Goal: Information Seeking & Learning: Compare options

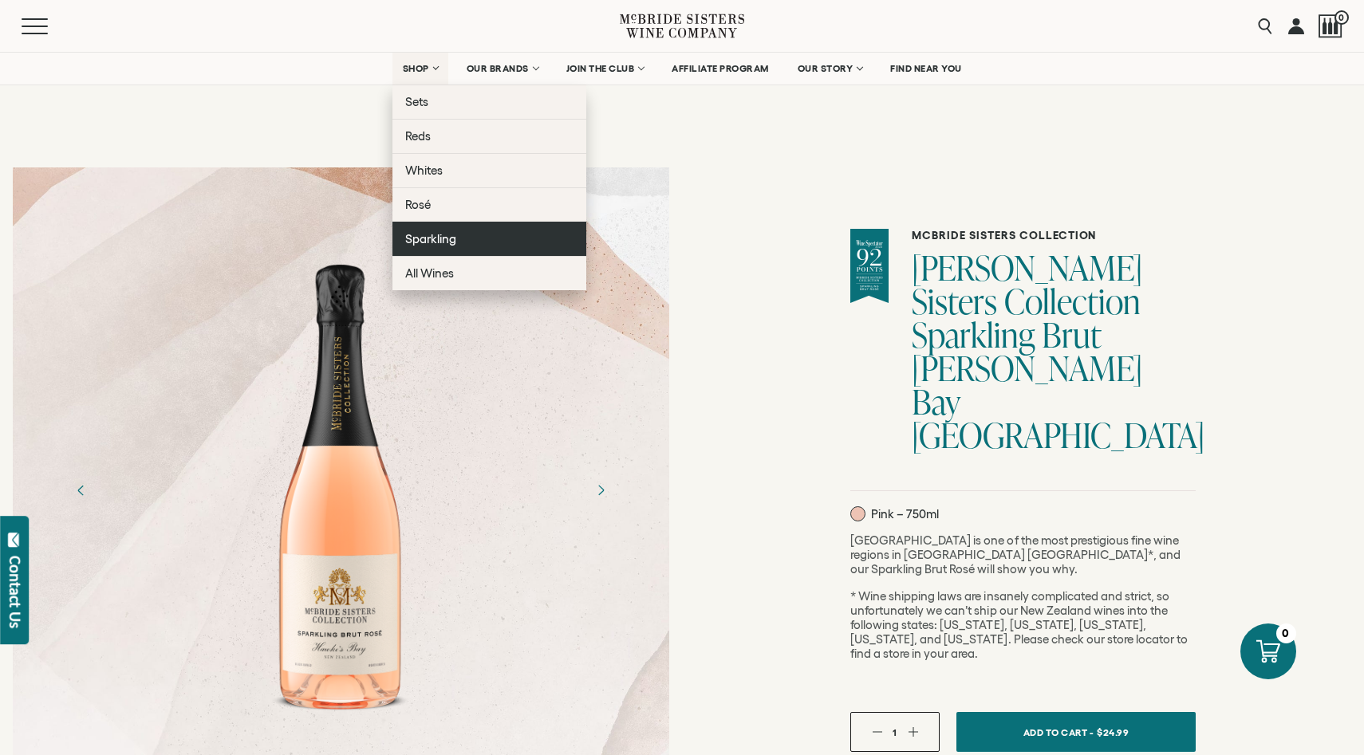
click at [419, 244] on span "Sparkling" at bounding box center [430, 239] width 51 height 14
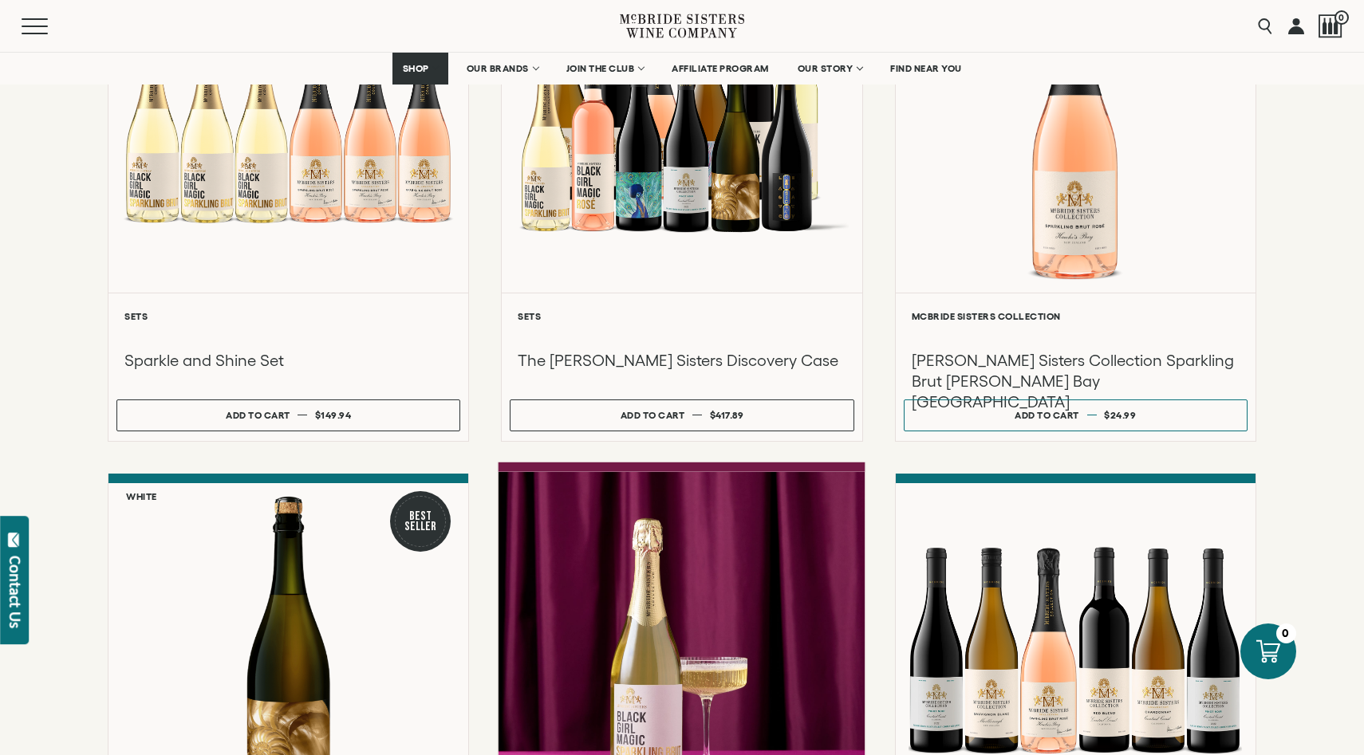
scroll to position [373, 0]
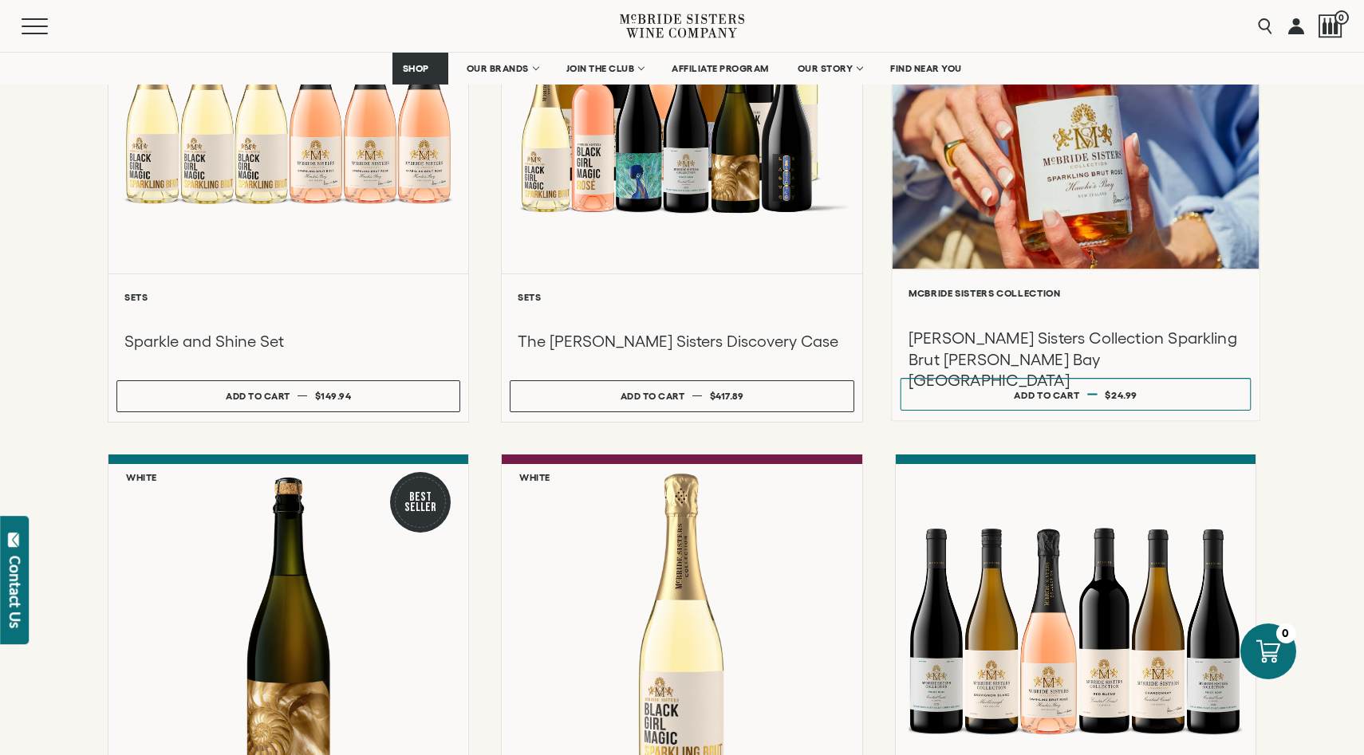
click at [979, 331] on h3 "[PERSON_NAME] Sisters Collection Sparkling Brut [PERSON_NAME] Bay [GEOGRAPHIC_D…" at bounding box center [1075, 360] width 335 height 64
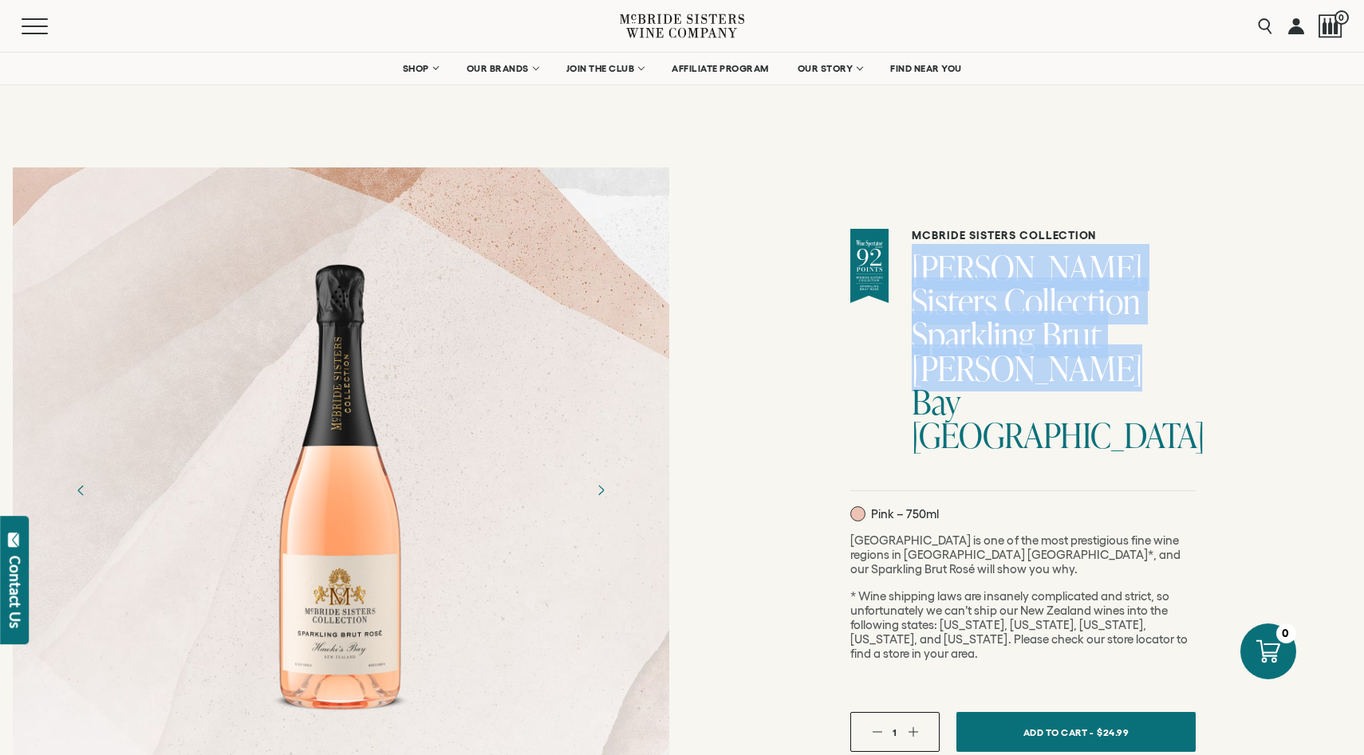
drag, startPoint x: 1030, startPoint y: 371, endPoint x: 932, endPoint y: 262, distance: 146.3
click at [932, 262] on h1 "[PERSON_NAME] Sisters Collection Sparkling Brut [PERSON_NAME] Bay [GEOGRAPHIC_D…" at bounding box center [1054, 351] width 284 height 201
copy h1 "McBride Sisters Collection Sparkling Brut Rose Hawke's Bay NV"
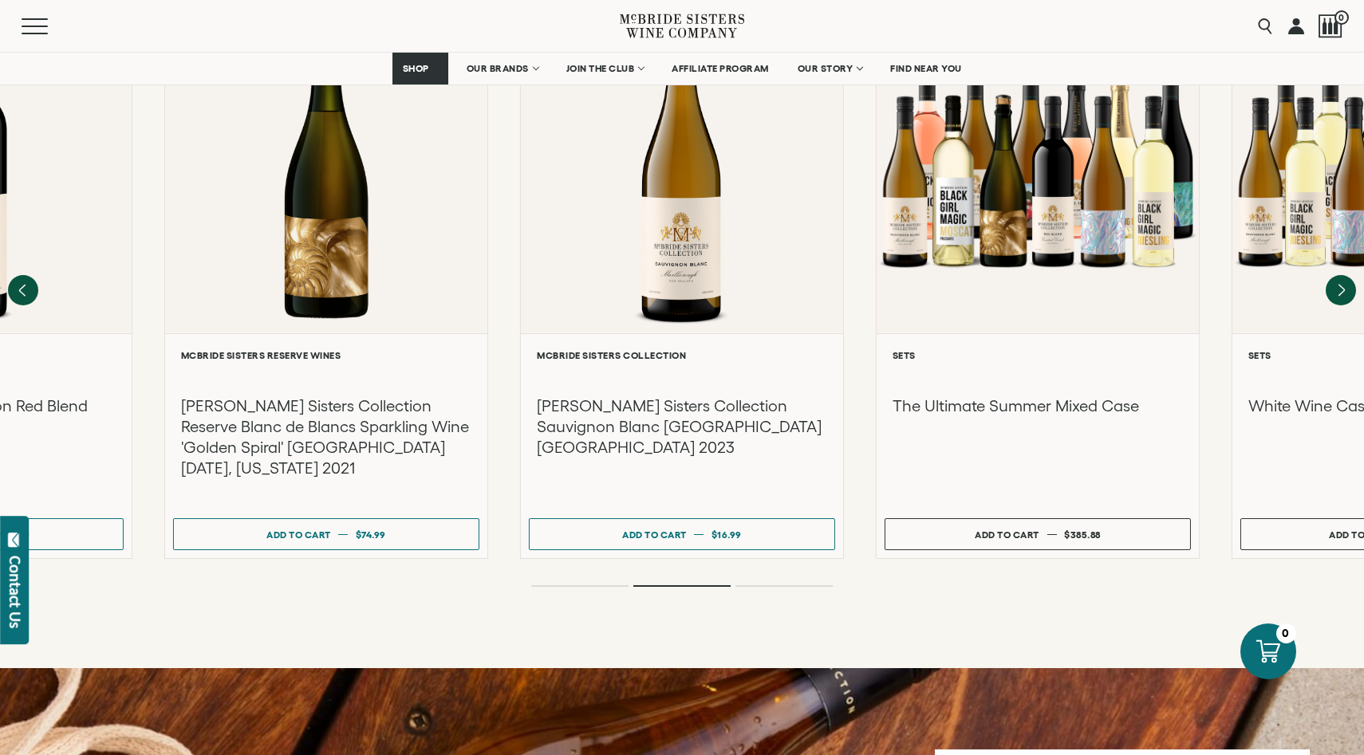
scroll to position [2360, 0]
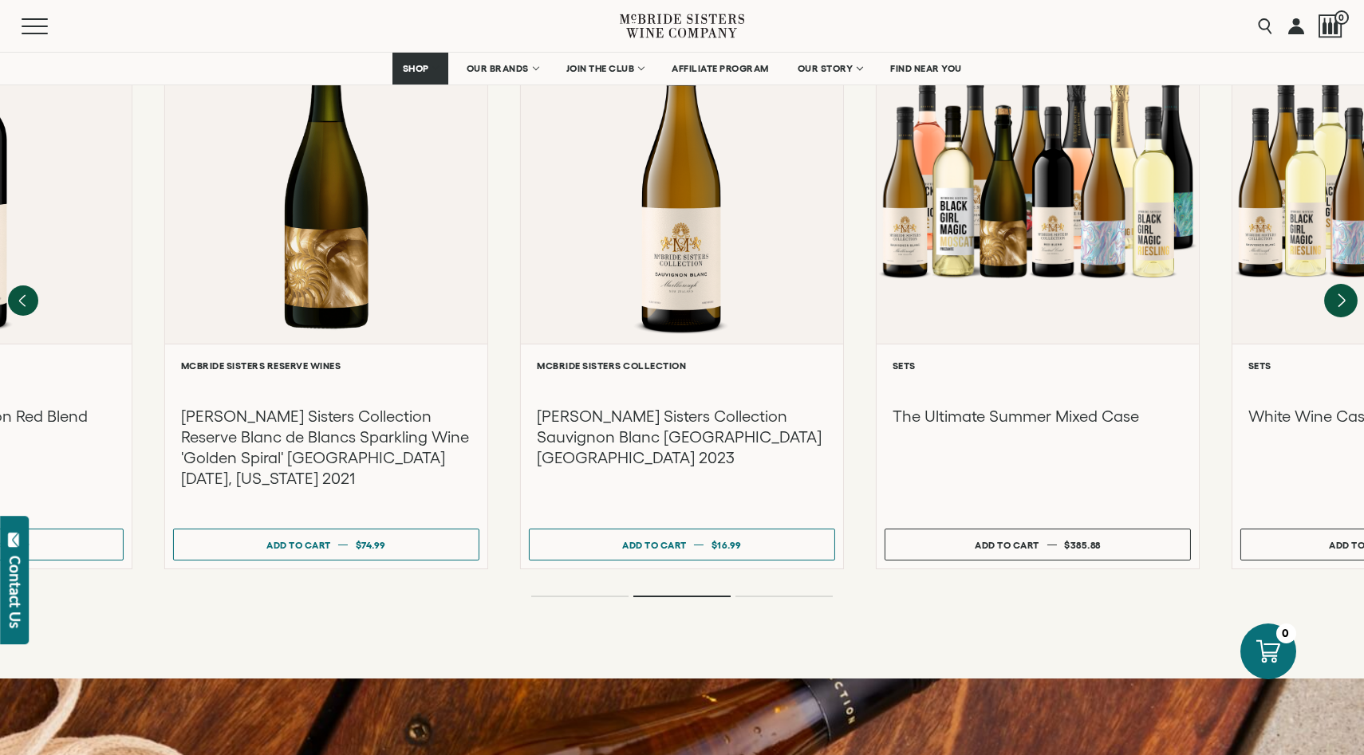
click at [1342, 294] on icon "Next" at bounding box center [1341, 300] width 6 height 13
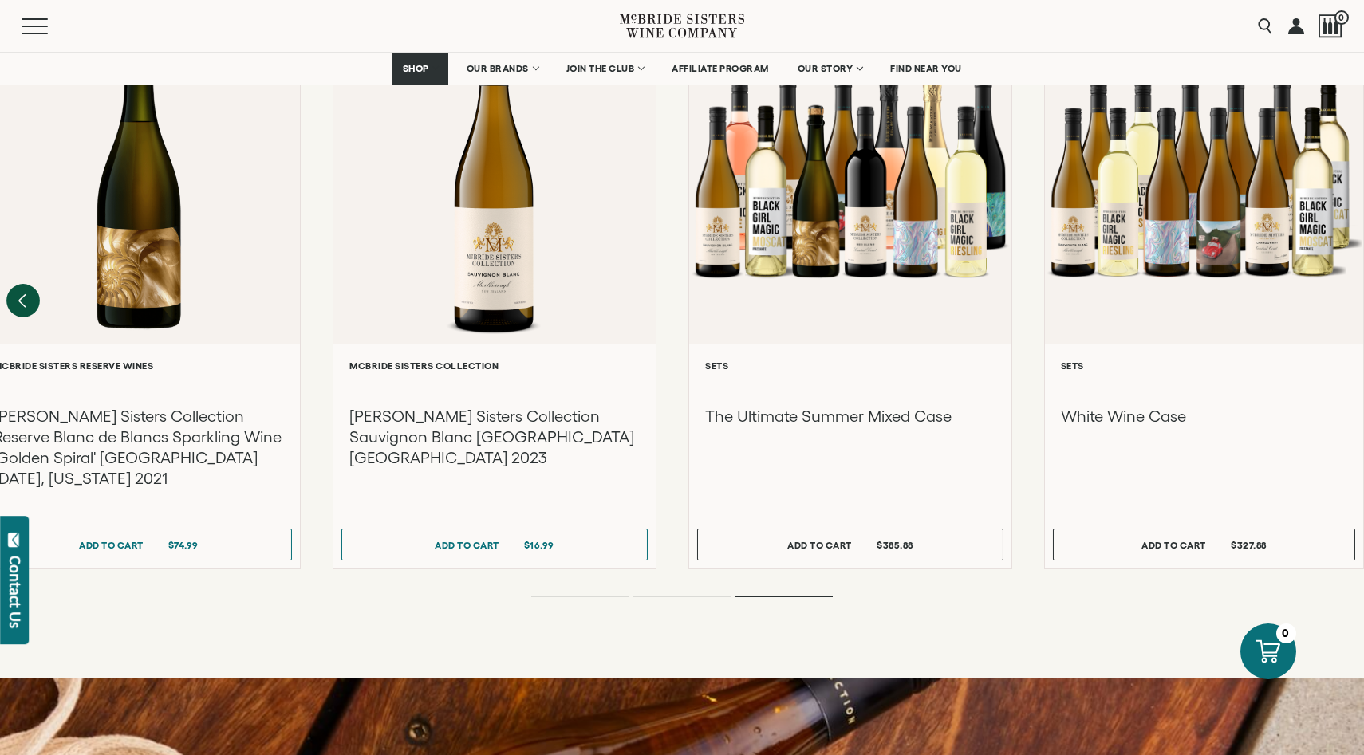
click at [25, 294] on icon "Previous" at bounding box center [22, 300] width 6 height 13
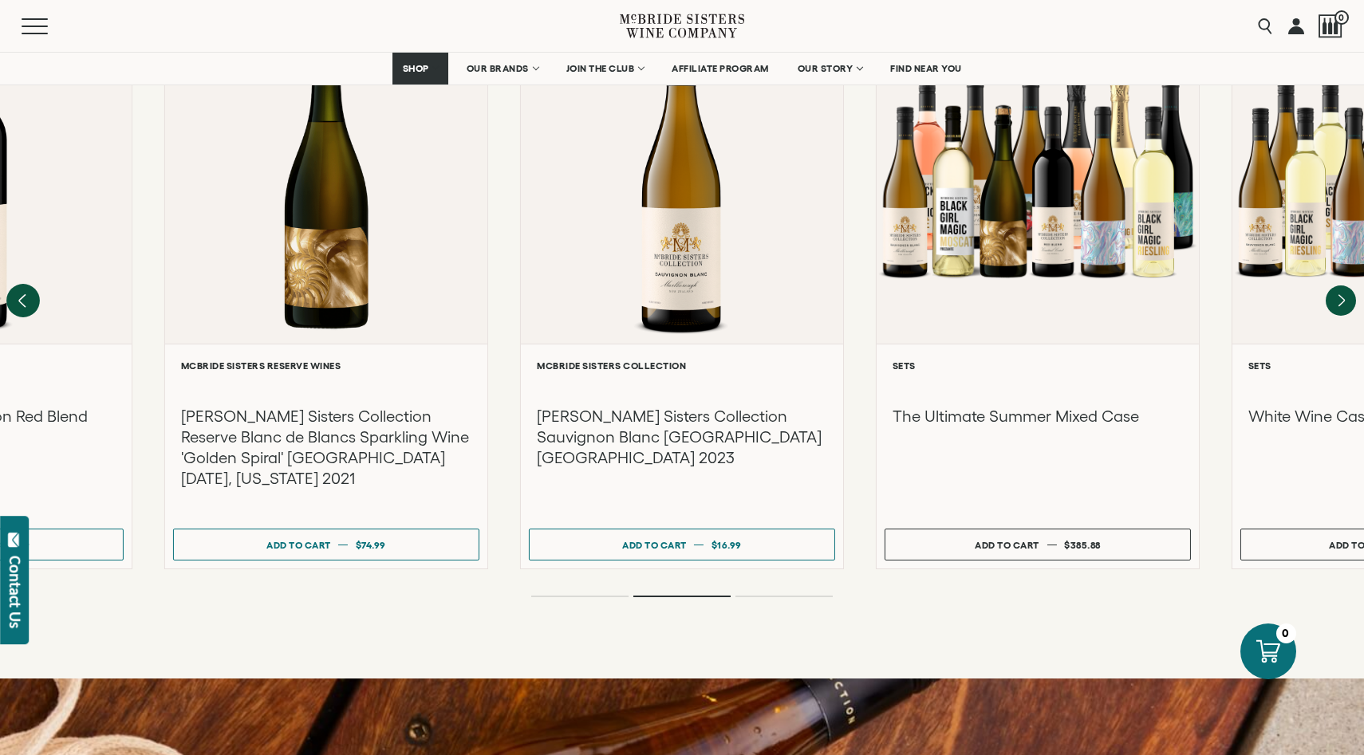
click at [25, 294] on icon "Previous" at bounding box center [22, 300] width 6 height 13
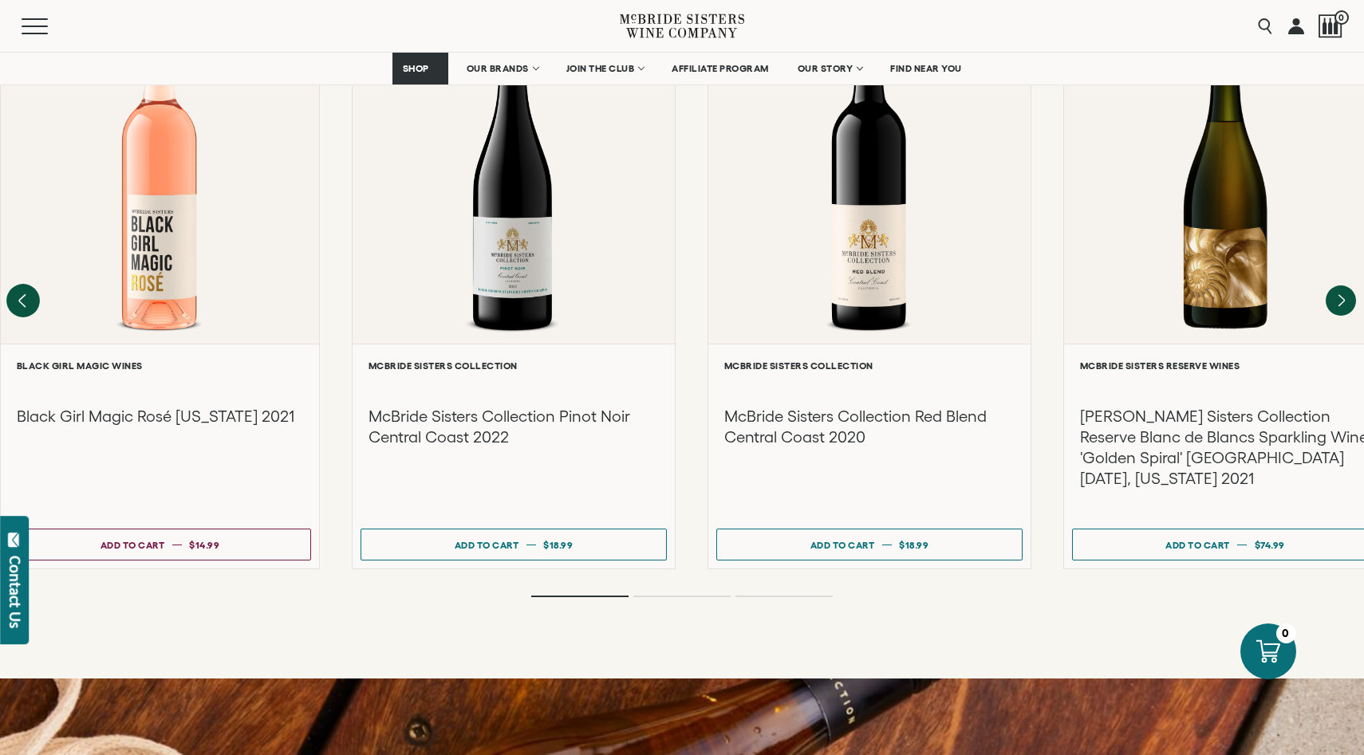
click at [25, 206] on div at bounding box center [160, 176] width 318 height 333
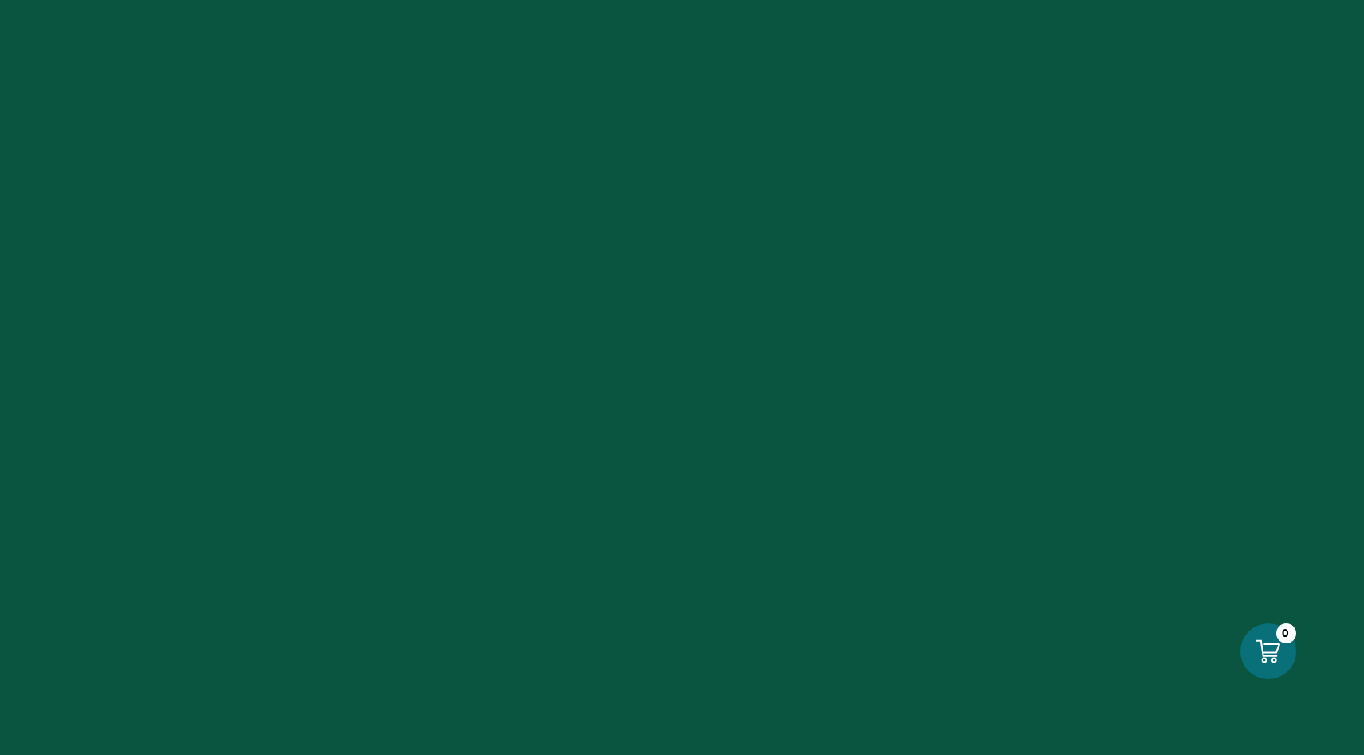
scroll to position [2469, 0]
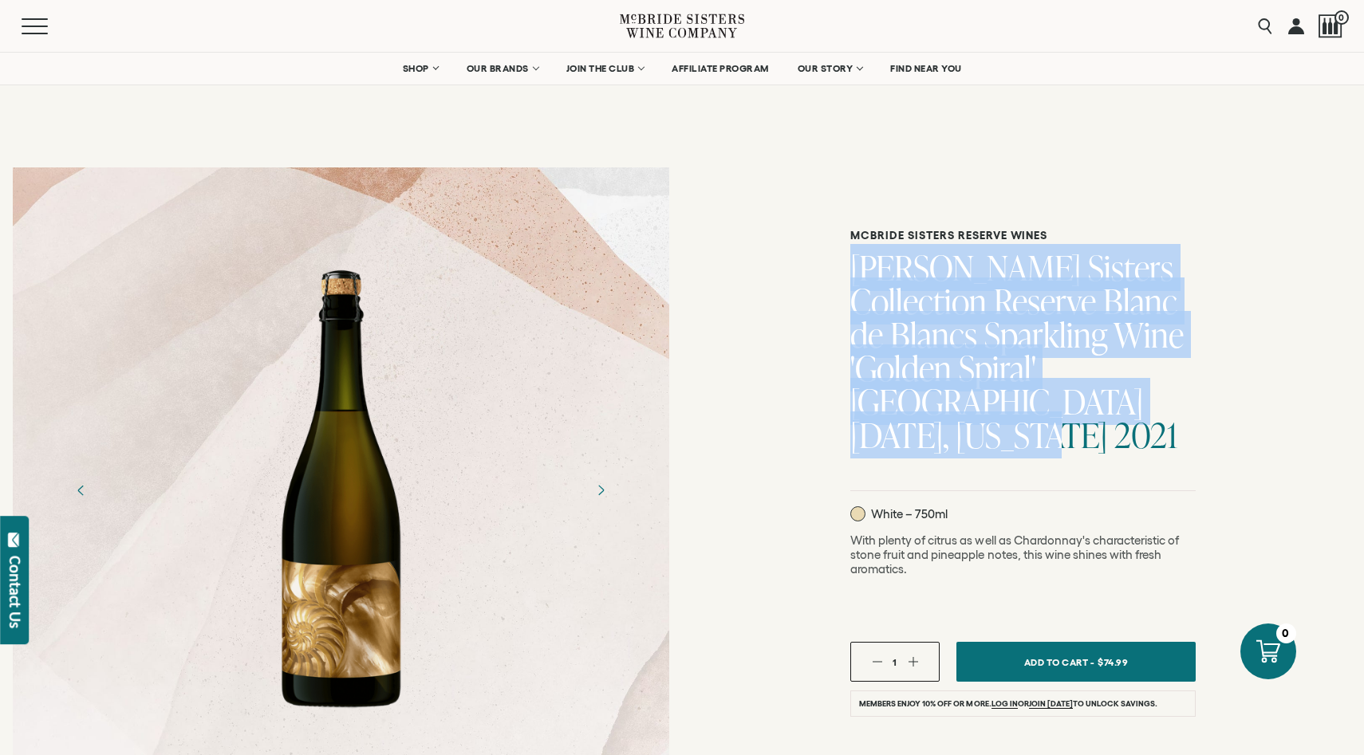
drag, startPoint x: 1195, startPoint y: 398, endPoint x: 837, endPoint y: 282, distance: 375.8
click at [837, 282] on div "[PERSON_NAME] Sisters Reserve Wines [PERSON_NAME] Sisters Collection Reserve Bl…" at bounding box center [1023, 652] width 682 height 995
copy h1 "[PERSON_NAME] Sisters Collection Reserve Blanc de Blancs Sparkling Wine 'Golden…"
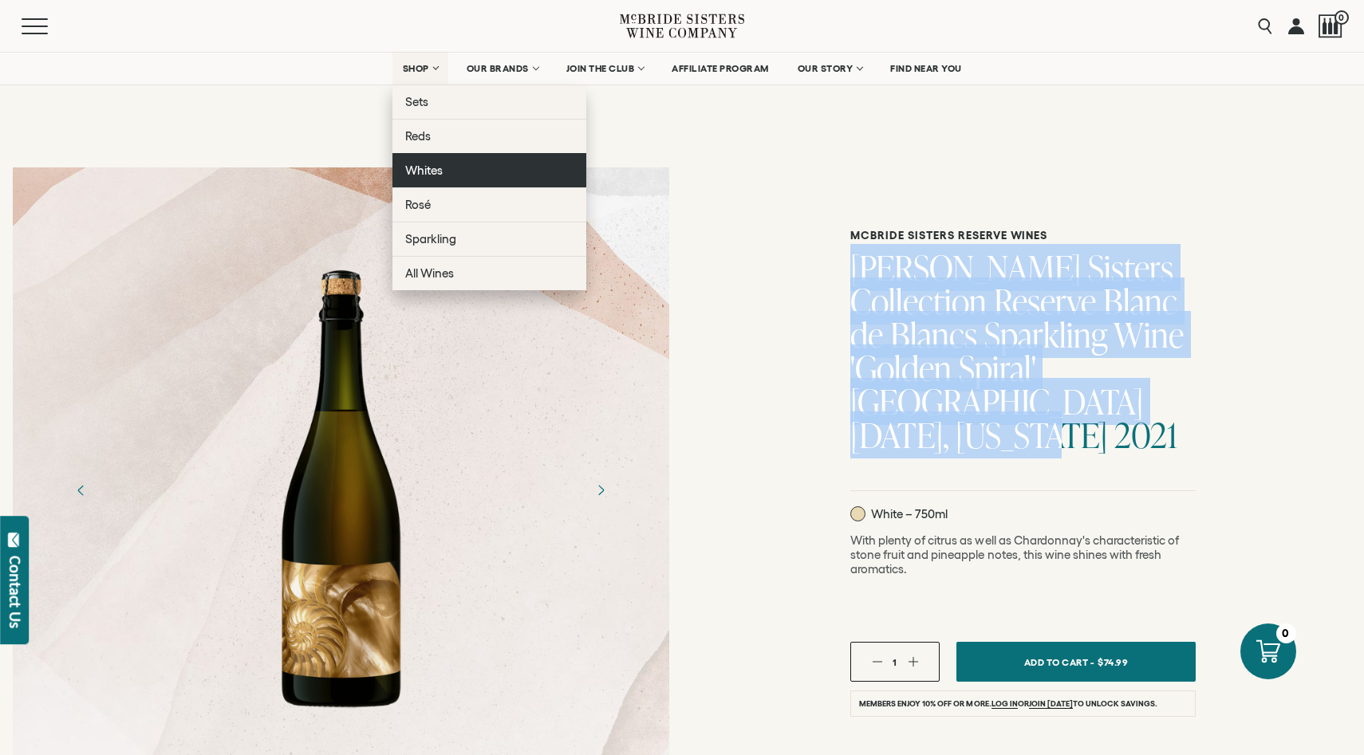
click at [424, 171] on span "Whites" at bounding box center [423, 171] width 37 height 14
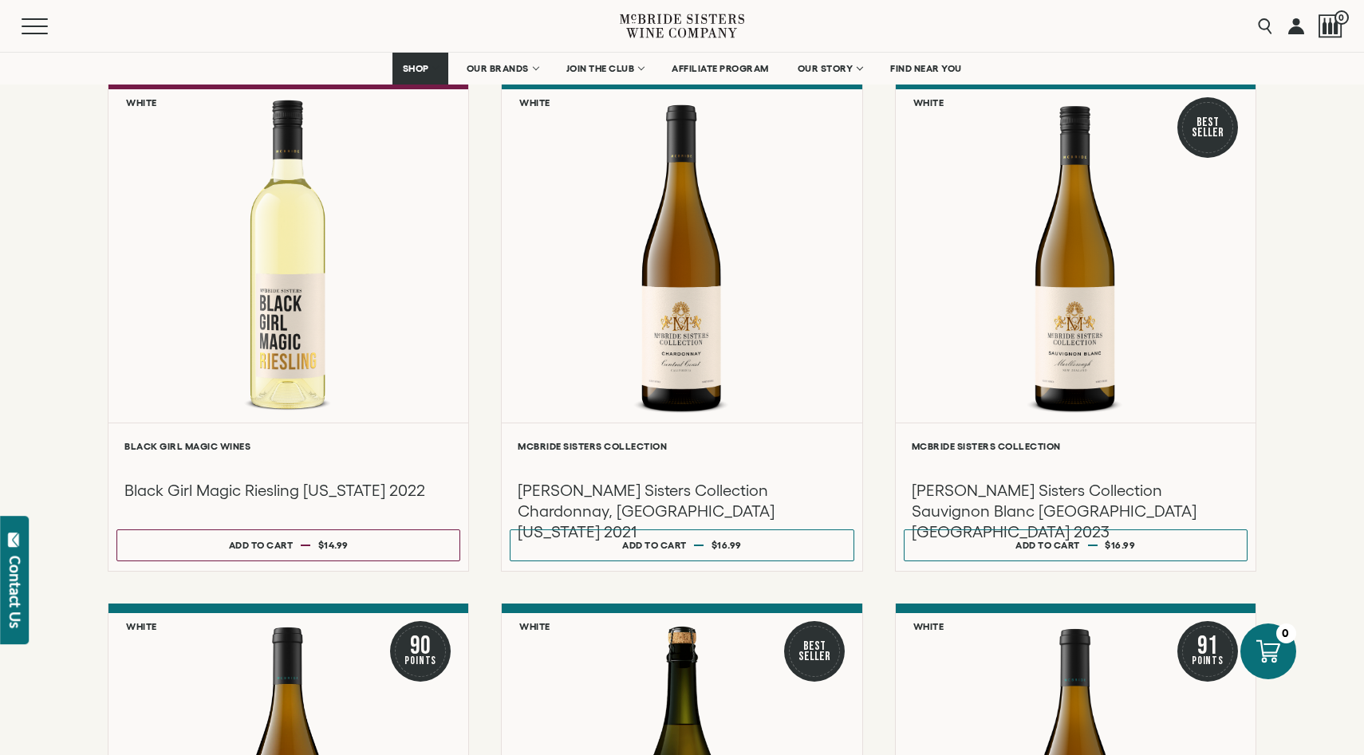
scroll to position [743, 0]
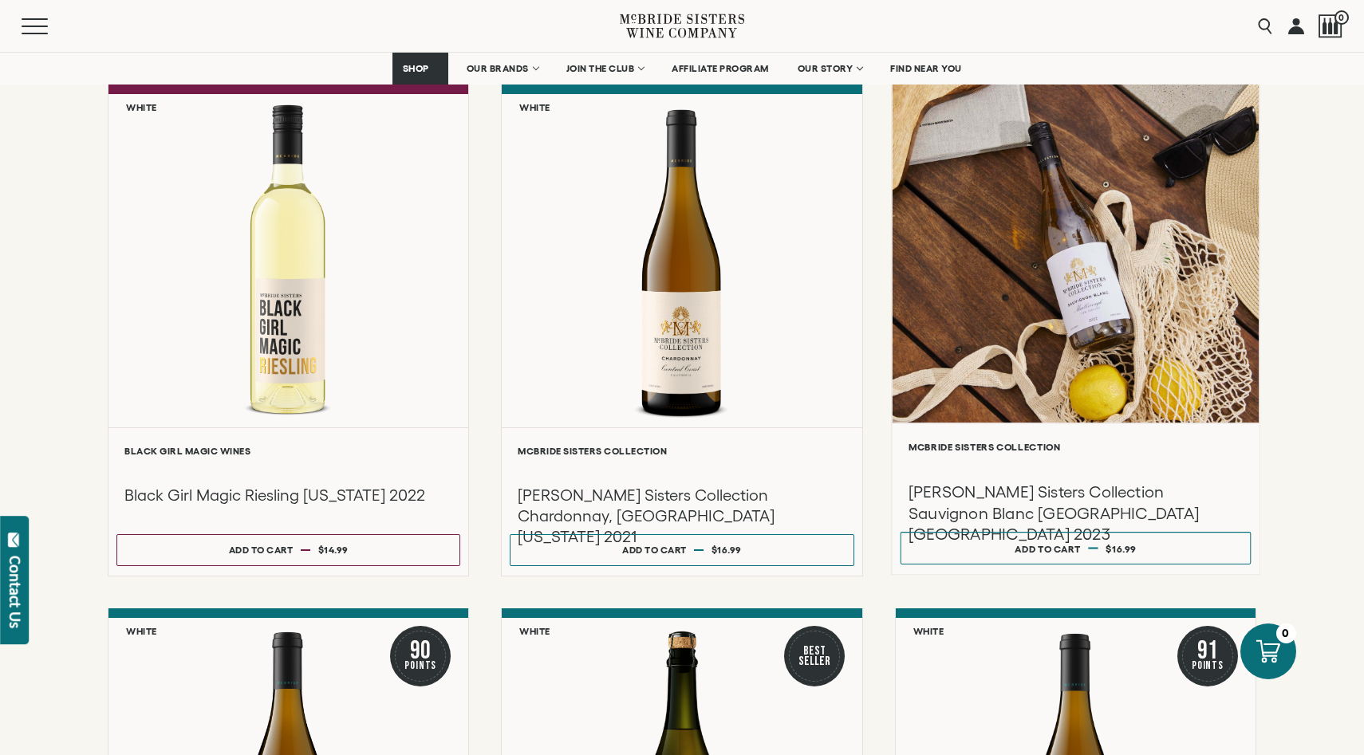
click at [1158, 514] on h3 "[PERSON_NAME] Sisters Collection Sauvignon Blanc [GEOGRAPHIC_DATA] [GEOGRAPHIC_…" at bounding box center [1075, 514] width 335 height 64
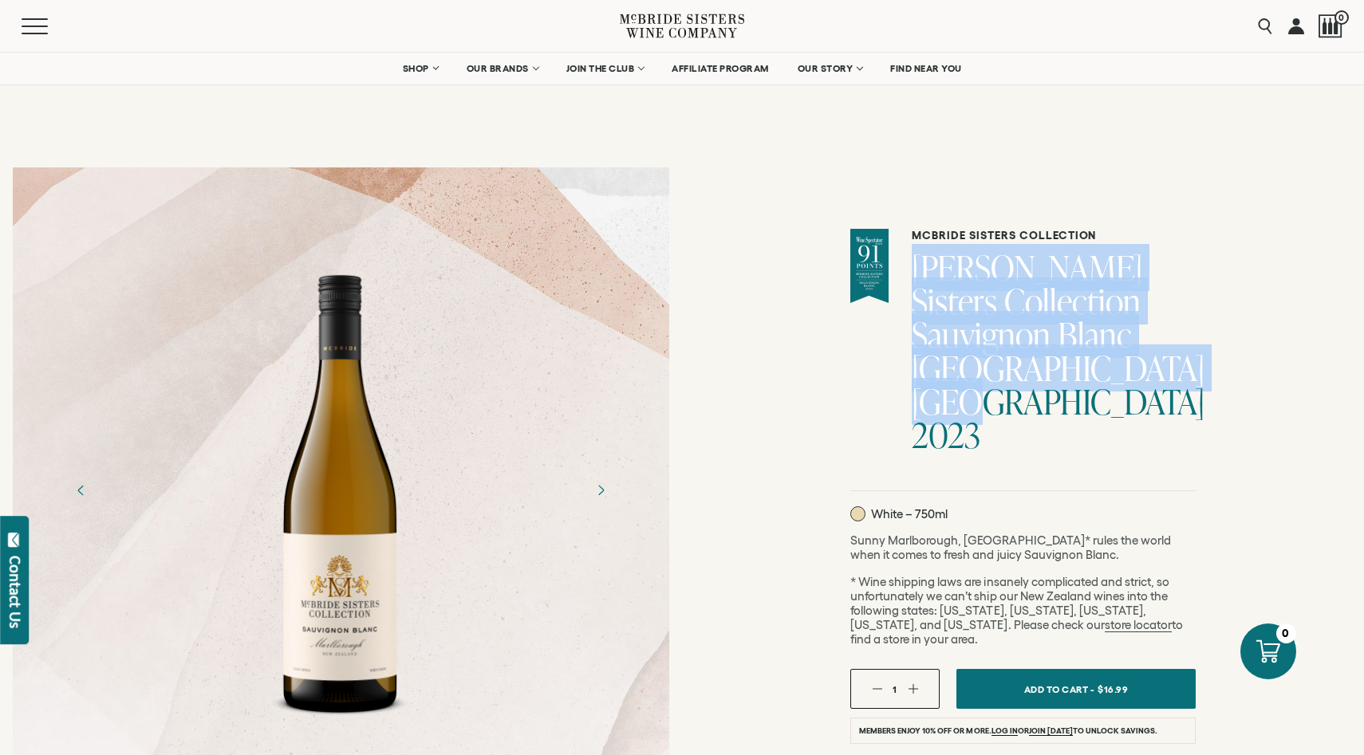
drag, startPoint x: 1113, startPoint y: 408, endPoint x: 922, endPoint y: 267, distance: 237.8
click at [922, 267] on div "McBride Sisters Collection McBride Sisters Collection Sauvignon Blanc Marlborou…" at bounding box center [1022, 360] width 345 height 263
copy h1 "[PERSON_NAME] Sisters Collection Sauvignon Blanc [GEOGRAPHIC_DATA] [GEOGRAPHIC_…"
